Goal: Transaction & Acquisition: Purchase product/service

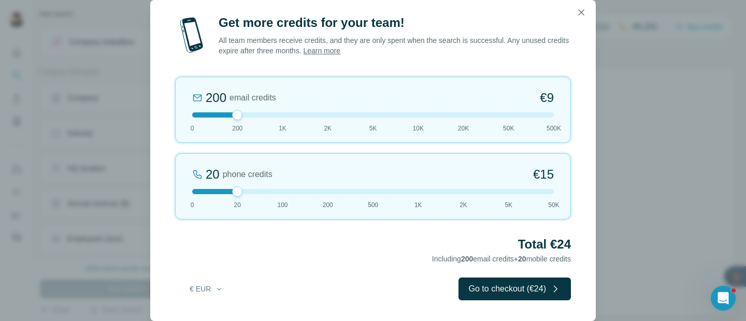
click at [333, 115] on div at bounding box center [372, 114] width 361 height 5
click at [197, 192] on div at bounding box center [372, 191] width 361 height 5
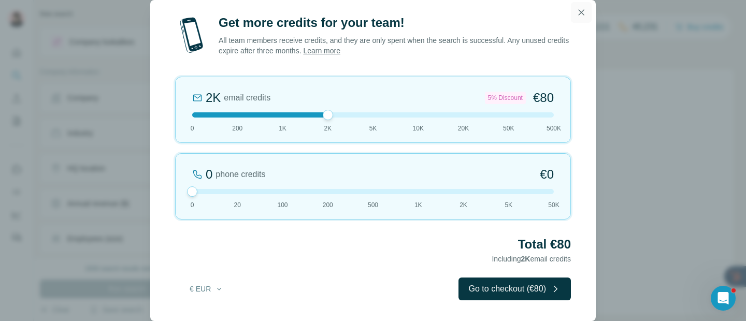
click at [580, 13] on icon "button" at bounding box center [581, 12] width 10 height 10
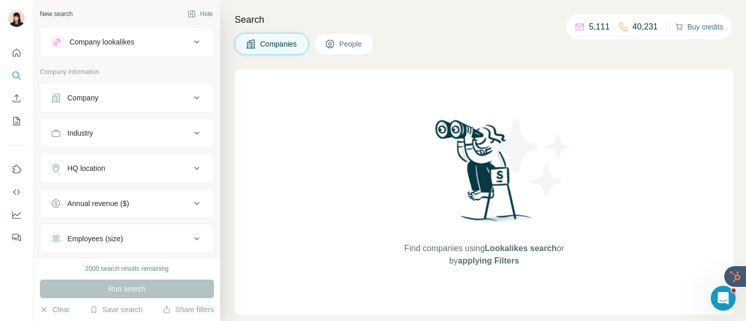
click at [705, 28] on button "Buy credits" at bounding box center [699, 27] width 48 height 14
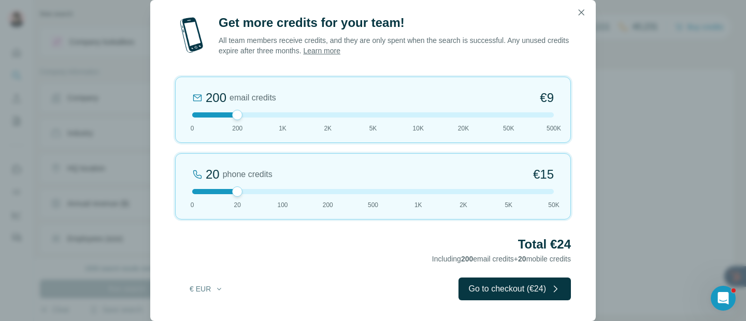
click at [198, 192] on div at bounding box center [372, 191] width 361 height 5
click at [423, 112] on div at bounding box center [372, 114] width 361 height 5
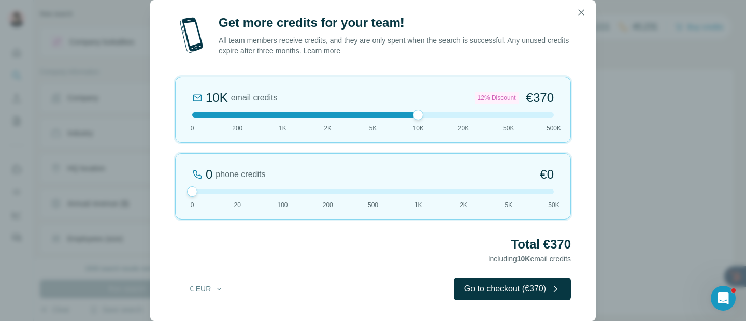
click at [636, 95] on div "Get more credits for your team! All team members receive credits, and they are …" at bounding box center [373, 160] width 746 height 321
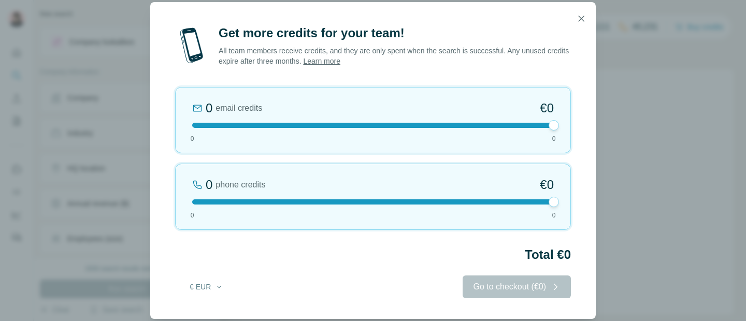
click at [692, 29] on div "Get more credits for your team! All team members receive credits, and they are …" at bounding box center [373, 160] width 746 height 321
